Goal: Navigation & Orientation: Find specific page/section

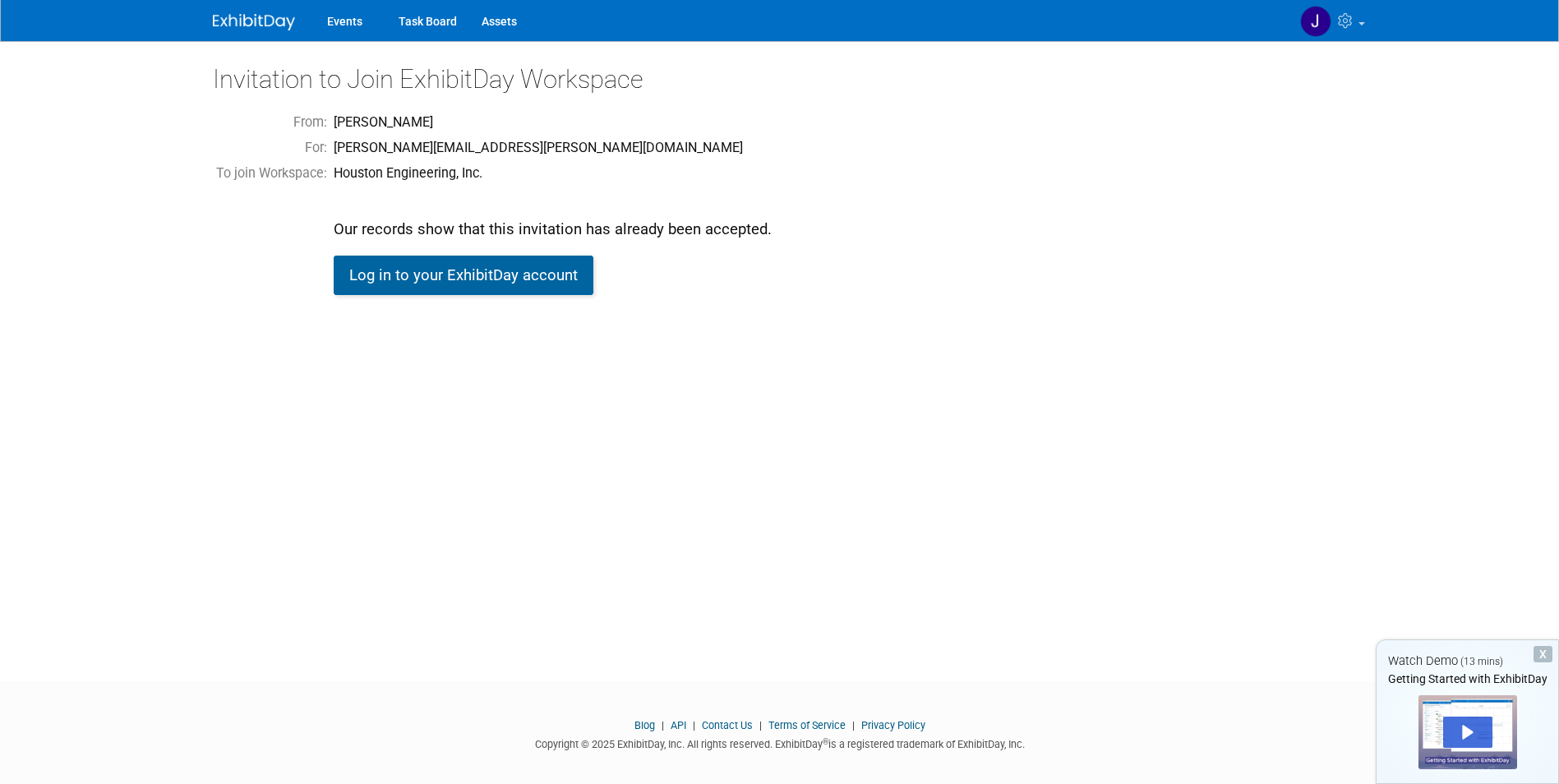
click at [401, 277] on link "Log in to your ExhibitDay account" at bounding box center [463, 275] width 260 height 40
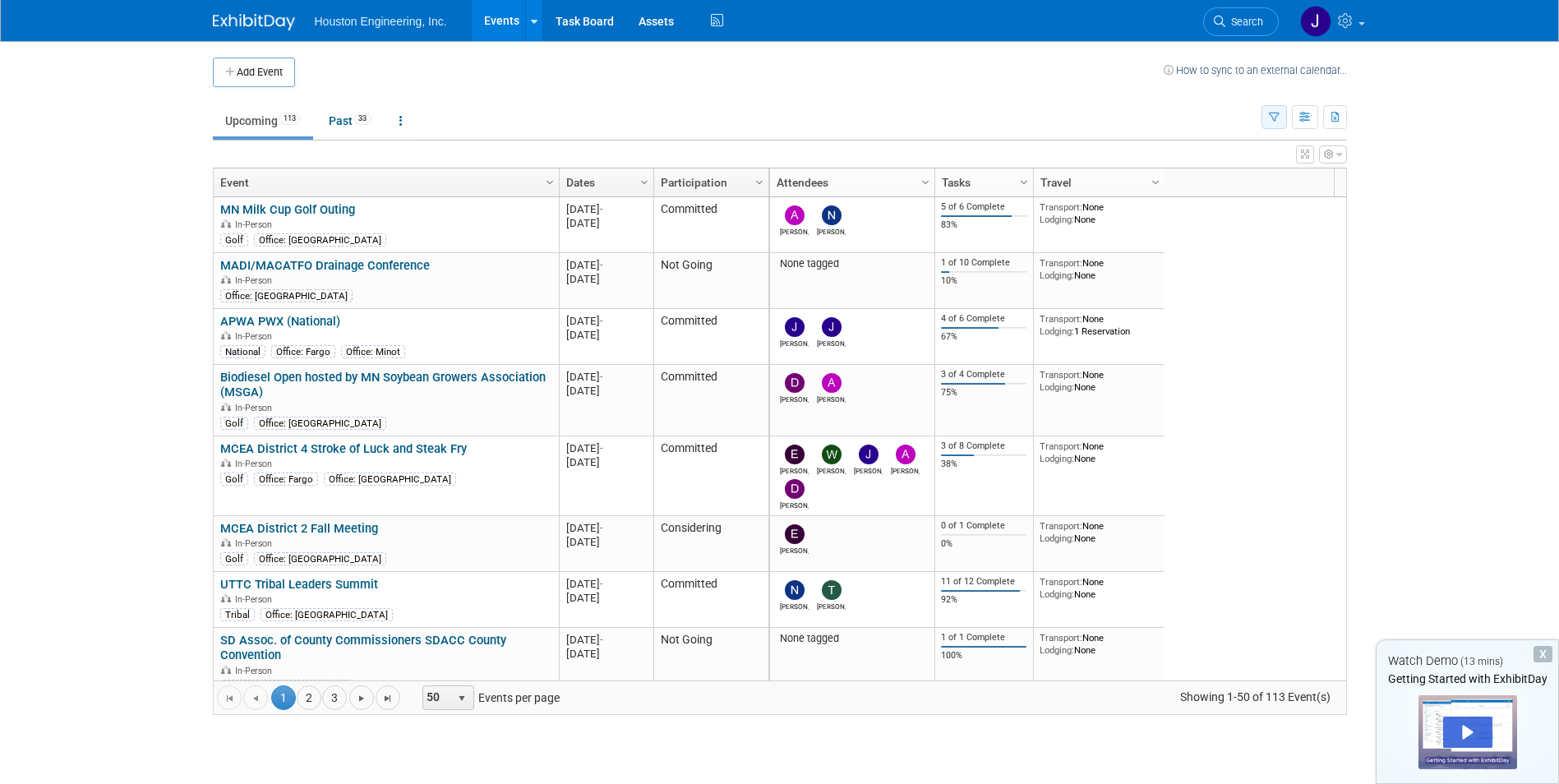
click at [1276, 115] on icon "button" at bounding box center [1274, 118] width 11 height 11
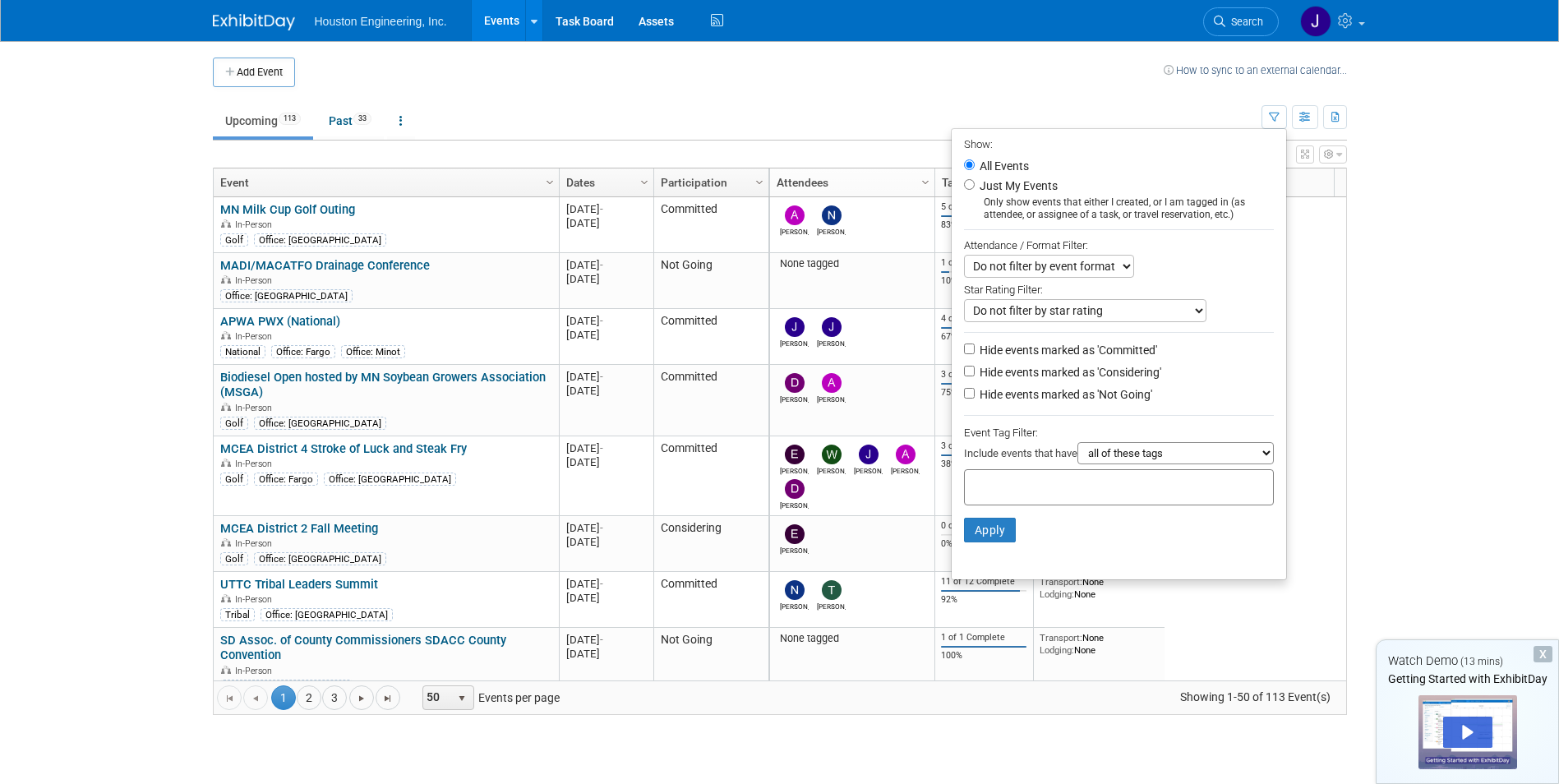
click at [990, 119] on ul "Upcoming 113 Past 33 All Events 146 Past and Upcoming Grouped Annually Events g…" at bounding box center [737, 122] width 1048 height 37
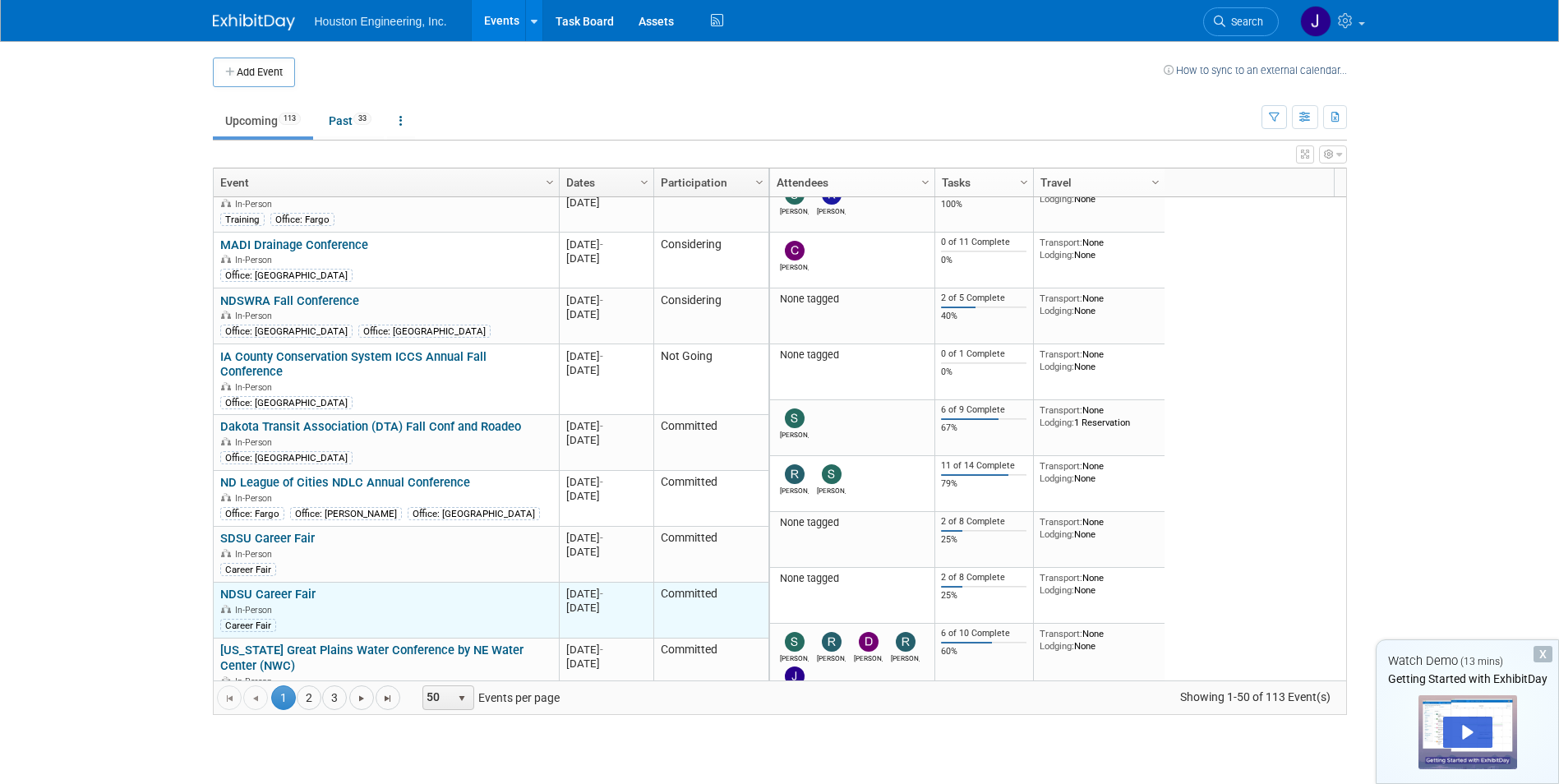
scroll to position [788, 0]
